Goal: Task Accomplishment & Management: Use online tool/utility

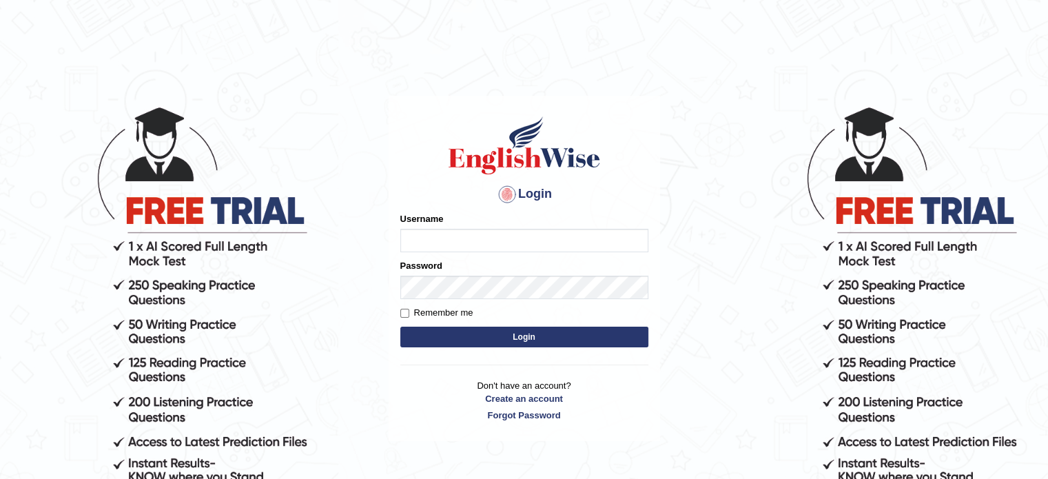
click at [483, 239] on input "Username" at bounding box center [524, 240] width 248 height 23
type input "subashrubi"
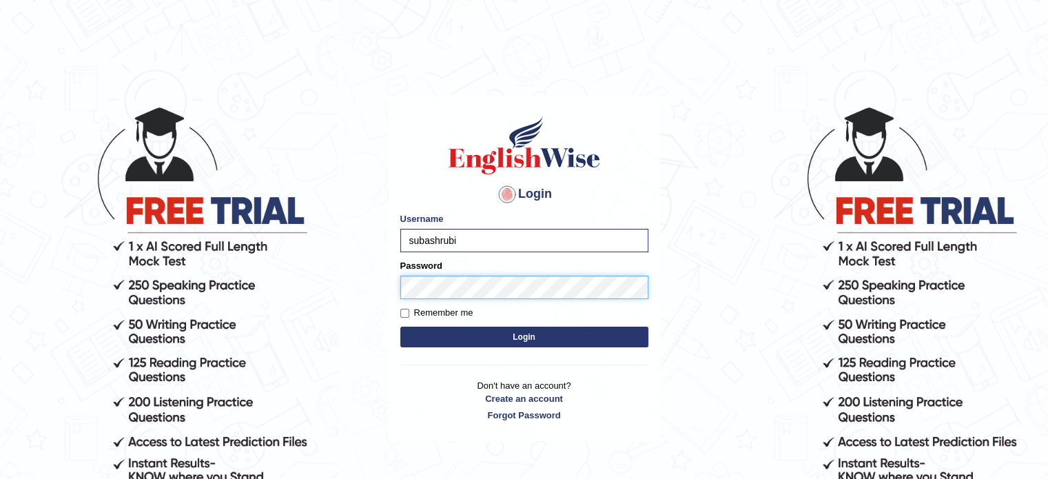
click at [161, 330] on body "Login Please fix the following errors: Username subashrubi Password Remember me…" at bounding box center [524, 291] width 1048 height 479
click at [400, 327] on button "Login" at bounding box center [524, 337] width 248 height 21
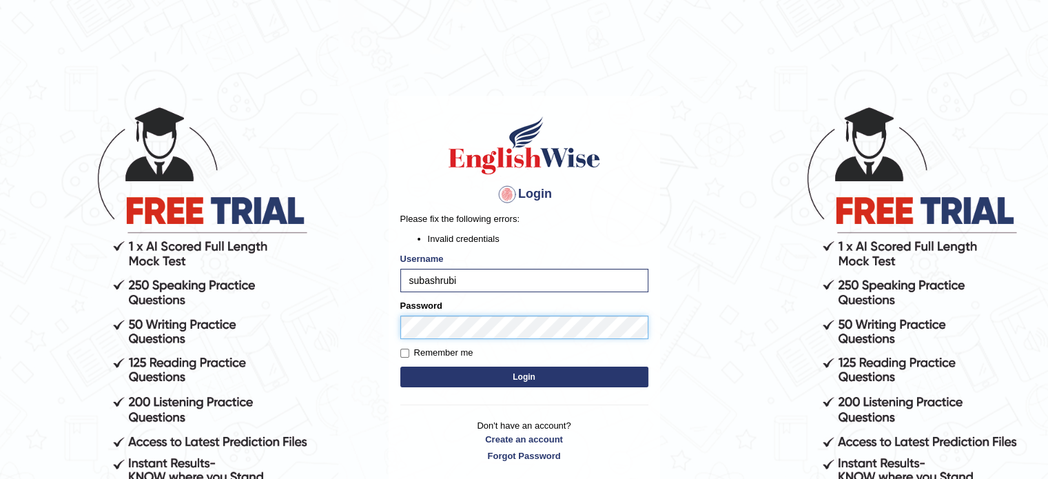
click at [400, 367] on button "Login" at bounding box center [524, 377] width 248 height 21
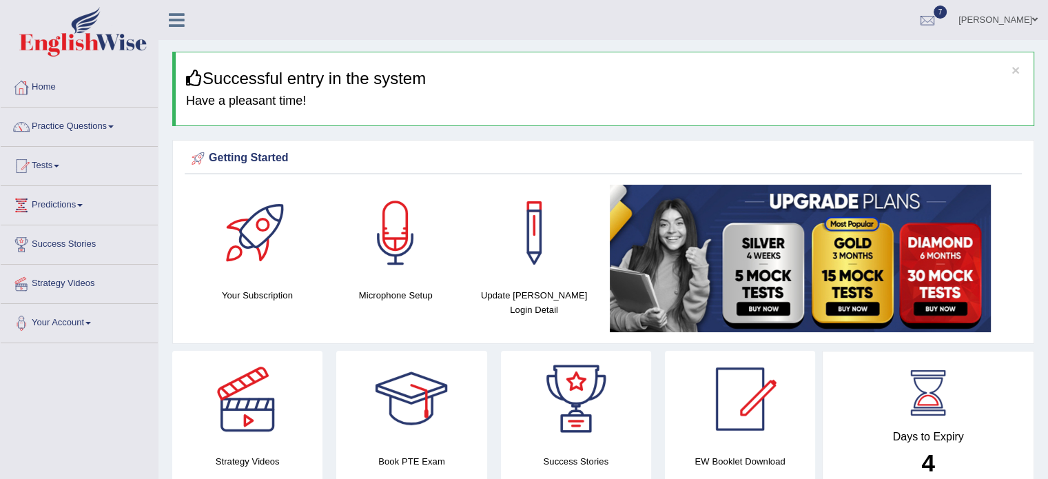
click at [77, 46] on img at bounding box center [83, 32] width 128 height 50
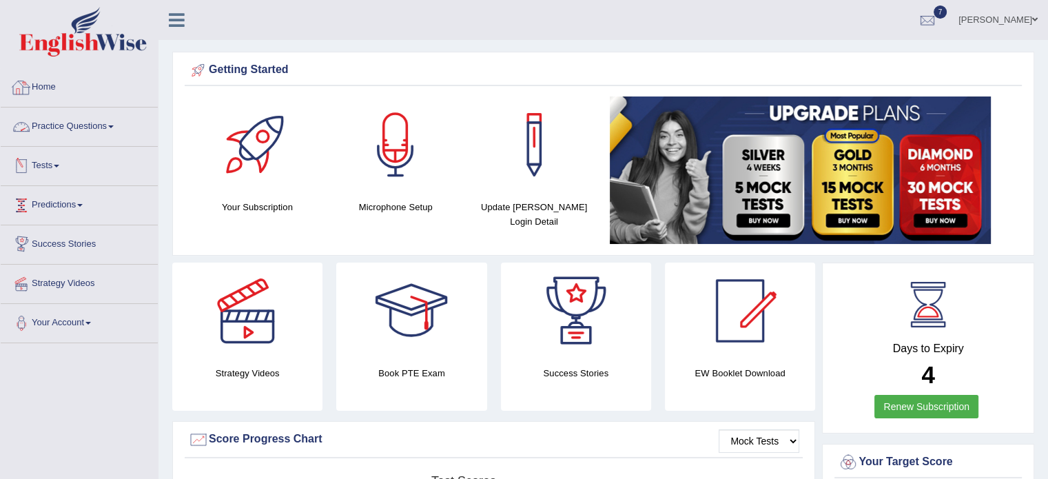
click at [55, 128] on link "Practice Questions" at bounding box center [79, 125] width 157 height 34
